Goal: Transaction & Acquisition: Download file/media

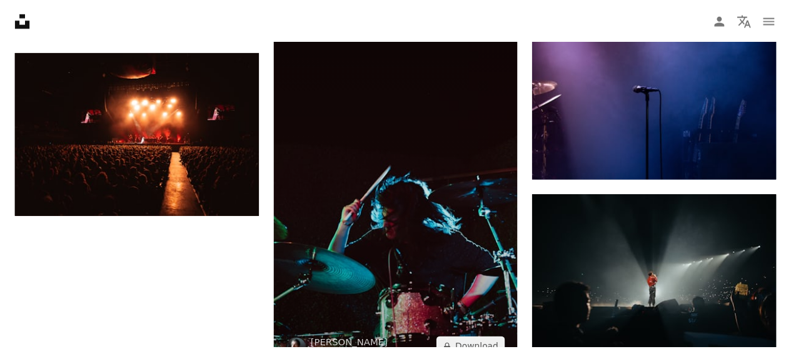
scroll to position [3688, 0]
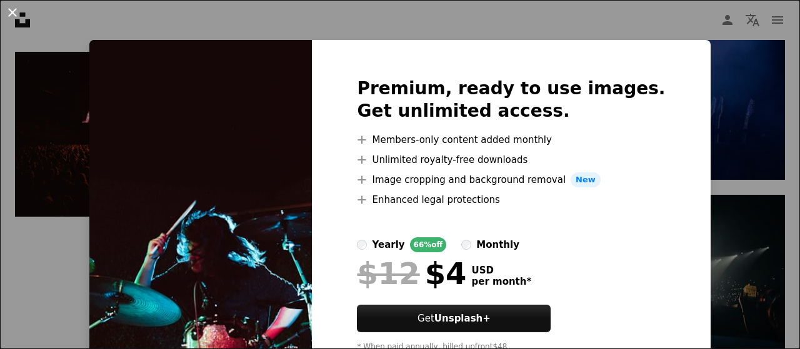
click at [12, 13] on button "An X shape" at bounding box center [12, 12] width 15 height 15
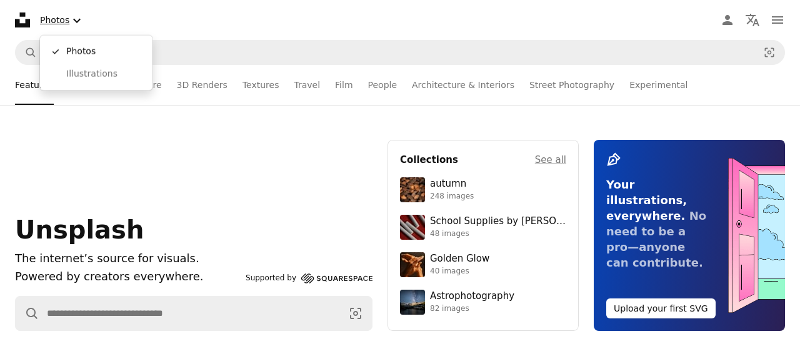
click at [70, 19] on icon "Chevron down" at bounding box center [76, 20] width 15 height 15
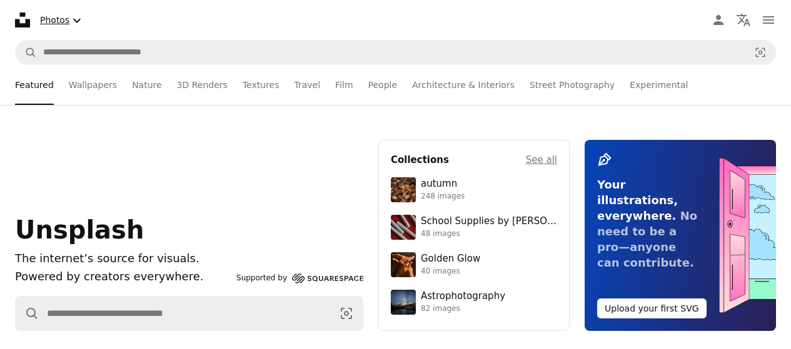
click at [70, 19] on icon "Chevron down" at bounding box center [76, 20] width 15 height 15
